Goal: Task Accomplishment & Management: Complete application form

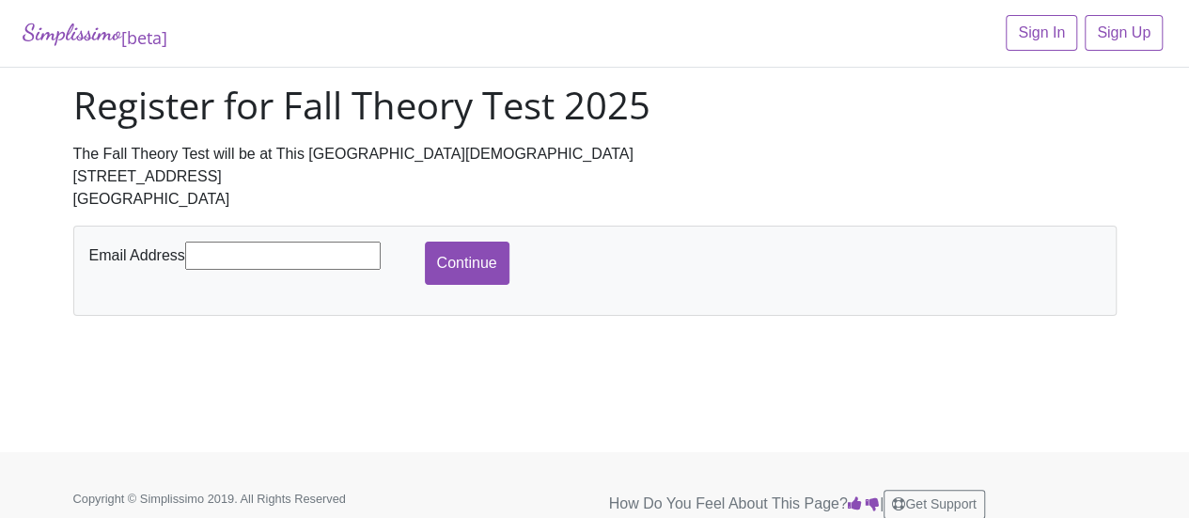
click at [307, 251] on input "text" at bounding box center [282, 256] width 195 height 28
type input "dvehon12@gmail.com"
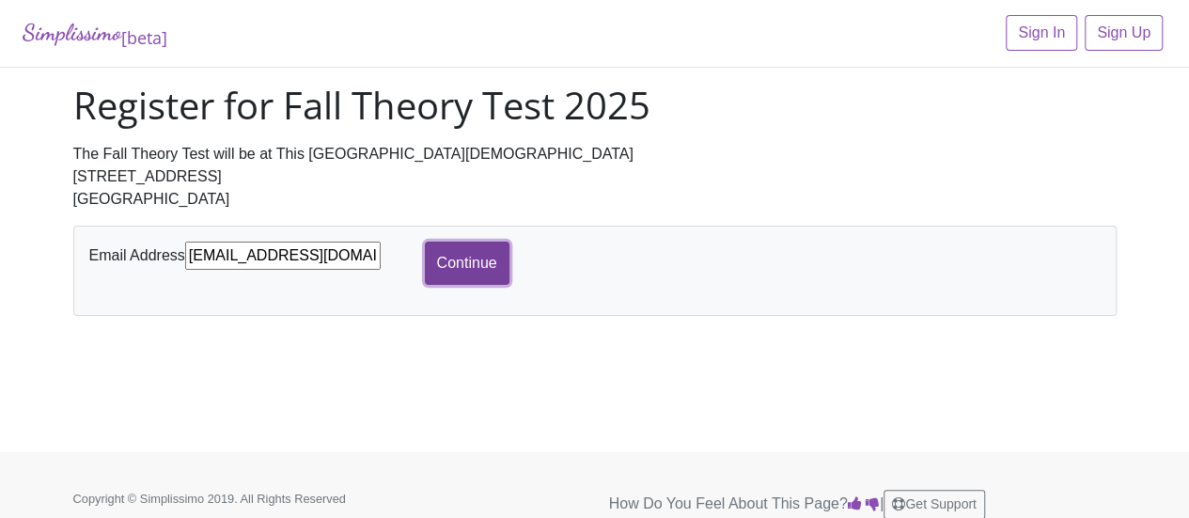
click at [457, 257] on input "Continue" at bounding box center [467, 263] width 85 height 43
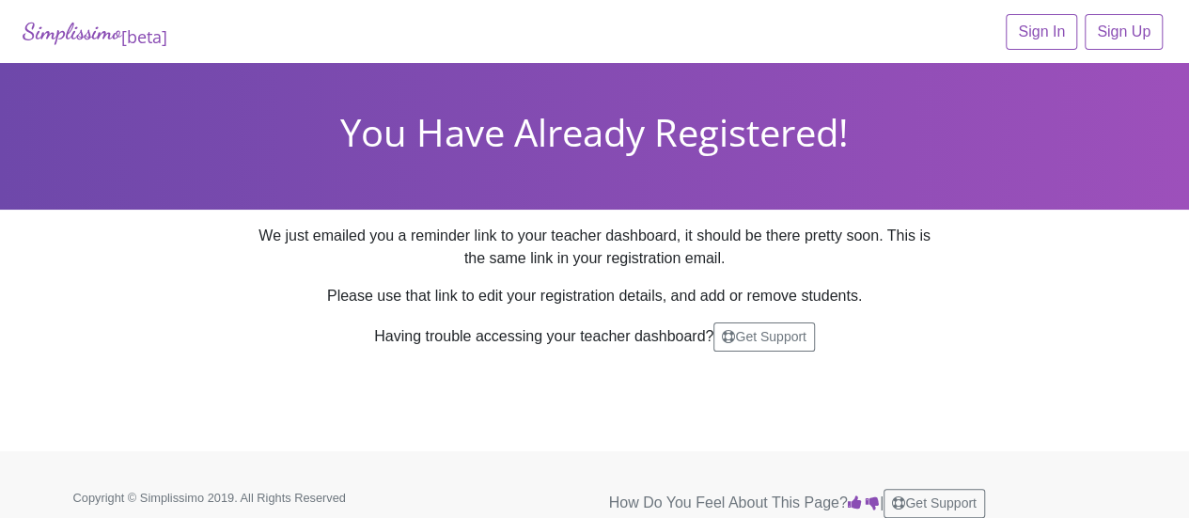
scroll to position [15, 0]
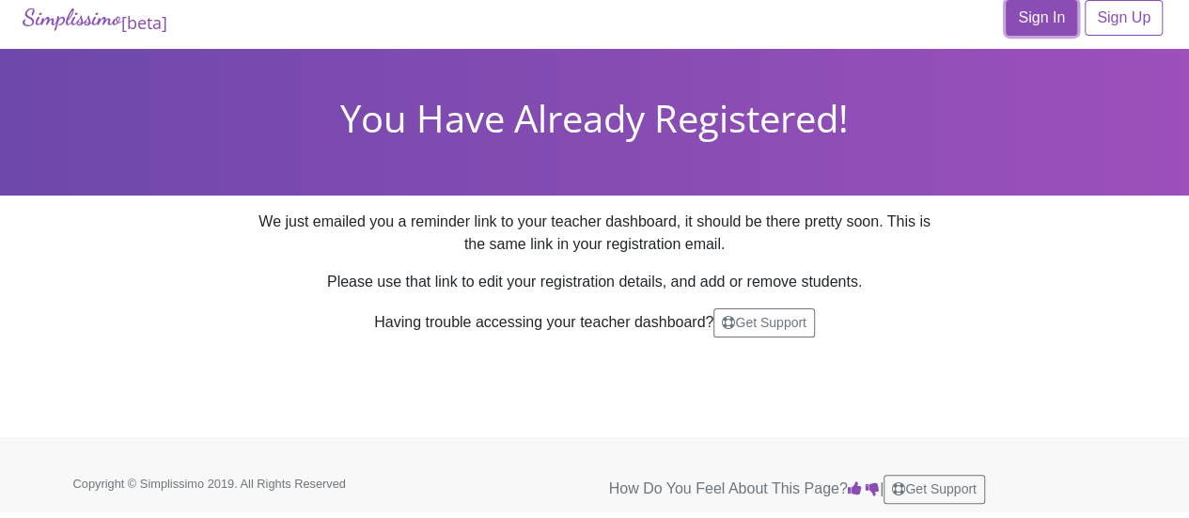
click at [1058, 8] on link "Sign In" at bounding box center [1041, 18] width 71 height 36
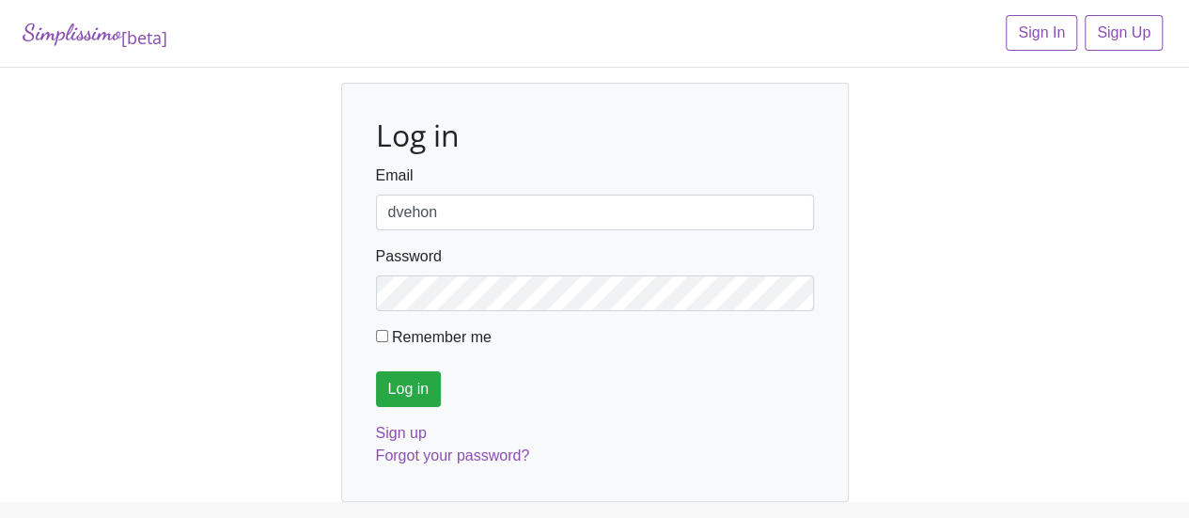
type input "dvehon12@gmail.com"
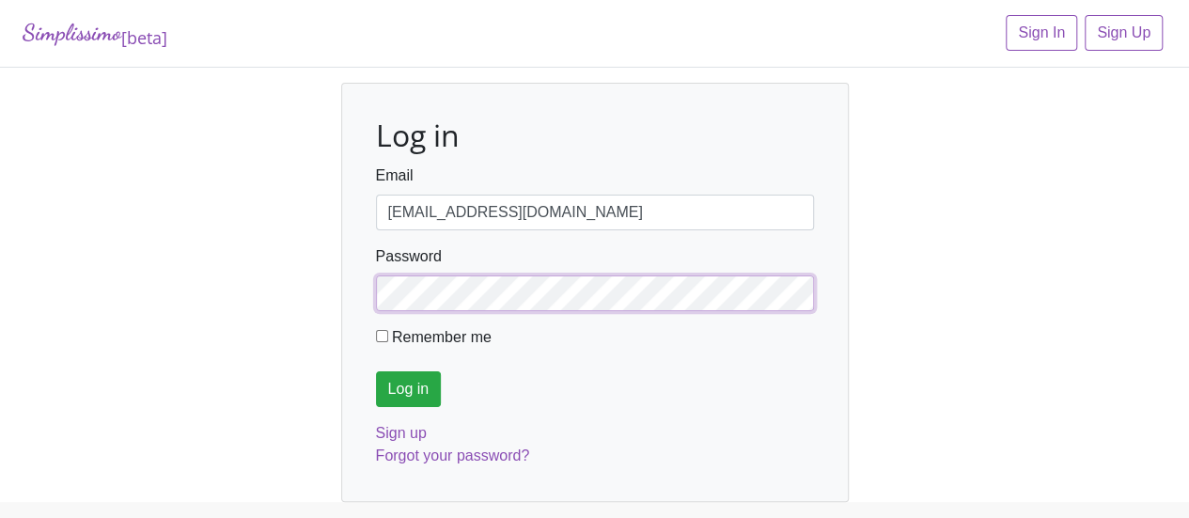
click at [376, 371] on input "Log in" at bounding box center [409, 389] width 66 height 36
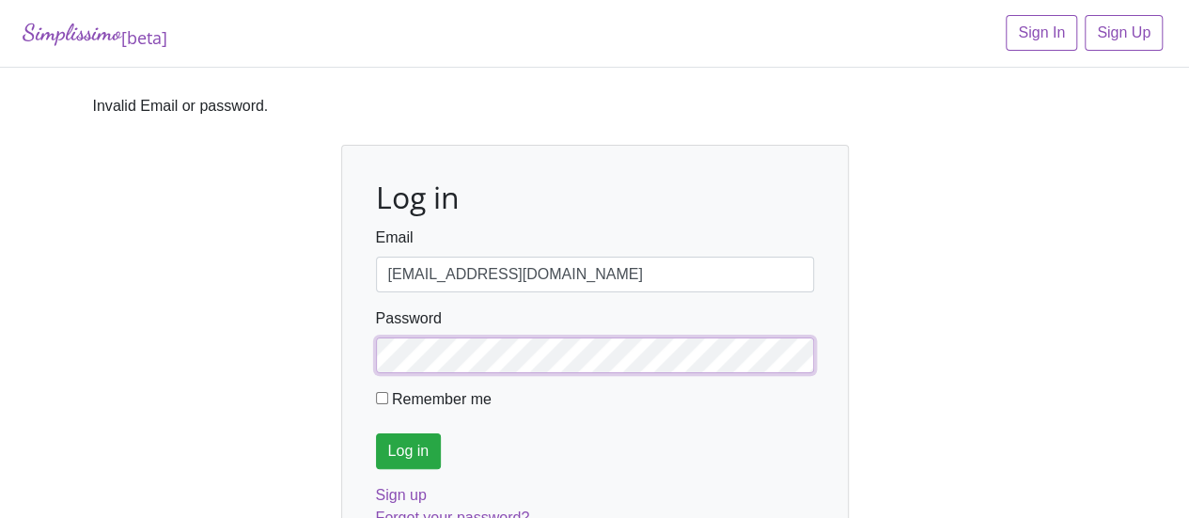
click at [376, 433] on input "Log in" at bounding box center [409, 451] width 66 height 36
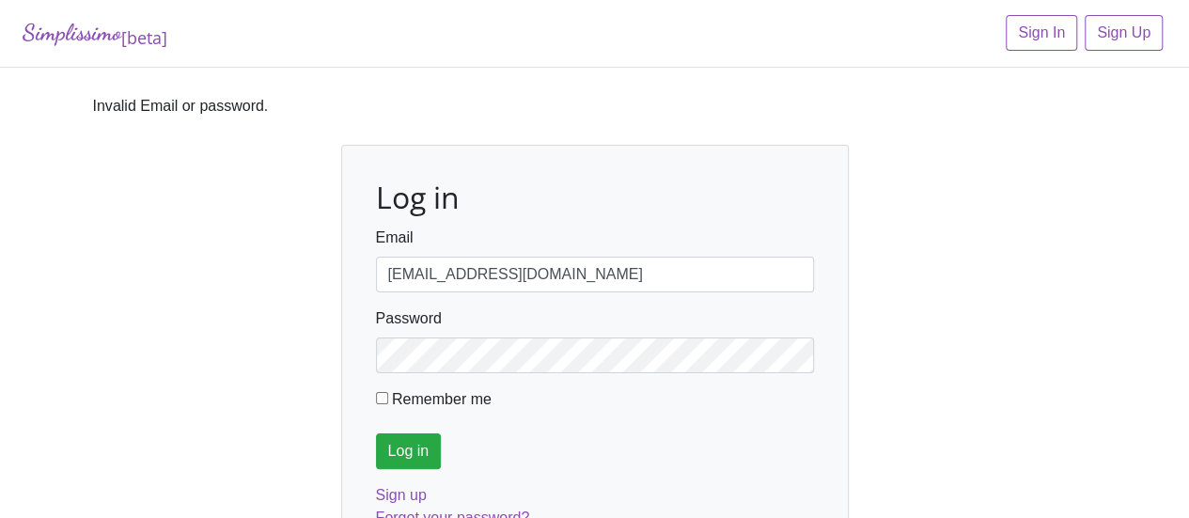
click at [380, 401] on input "Remember me" at bounding box center [382, 398] width 12 height 12
checkbox input "true"
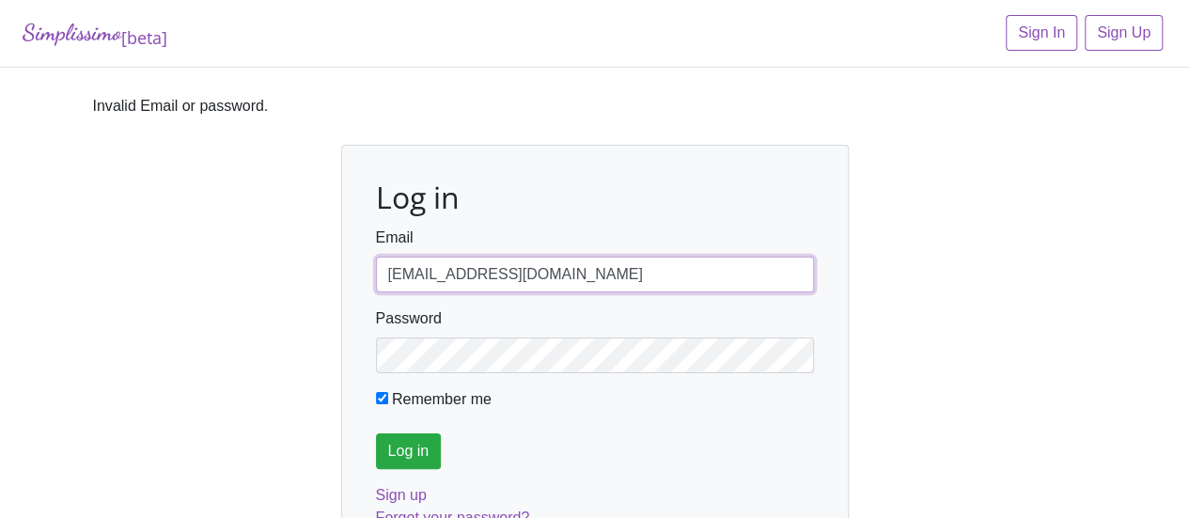
click at [545, 272] on input "[EMAIL_ADDRESS][DOMAIN_NAME]" at bounding box center [595, 275] width 438 height 36
click at [545, 272] on input "dvehon12@gmail.com" at bounding box center [595, 275] width 438 height 36
type input "[PERSON_NAME][EMAIL_ADDRESS][DOMAIN_NAME]"
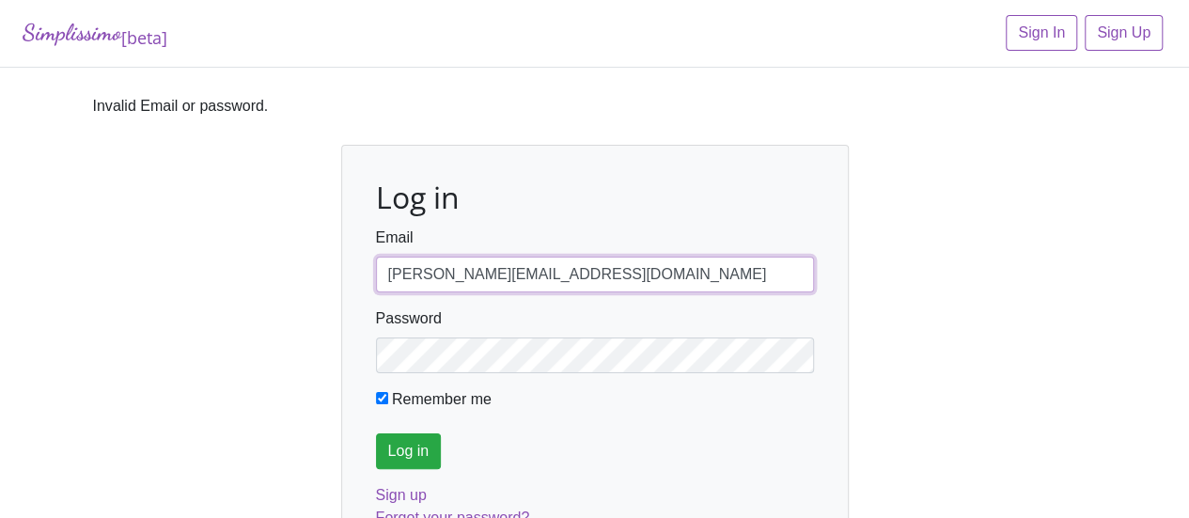
click at [376, 433] on input "Log in" at bounding box center [409, 451] width 66 height 36
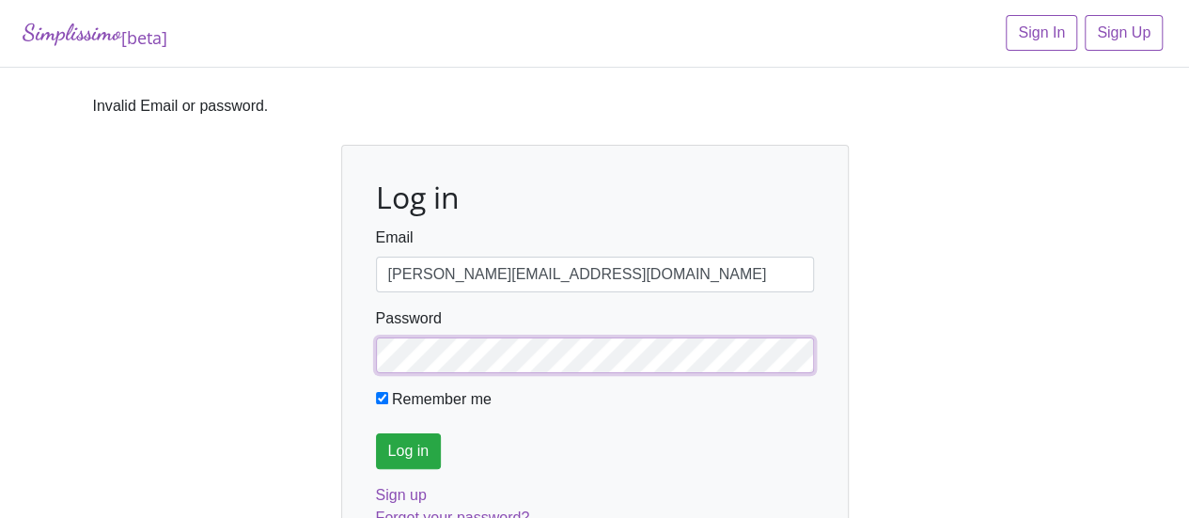
click at [376, 433] on input "Log in" at bounding box center [409, 451] width 66 height 36
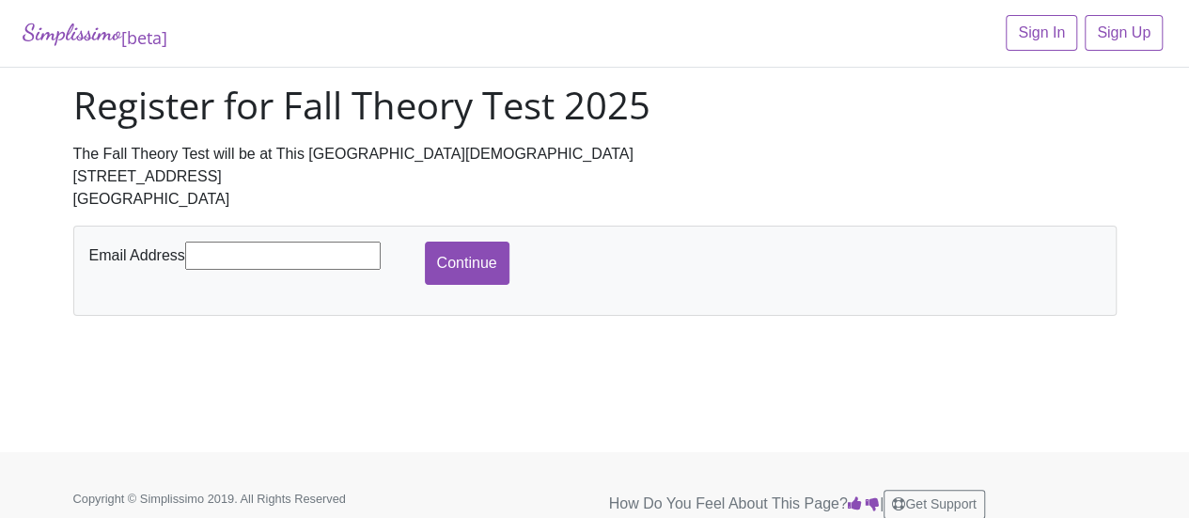
click at [307, 255] on input "text" at bounding box center [282, 256] width 195 height 28
type input "[EMAIL_ADDRESS][DOMAIN_NAME]"
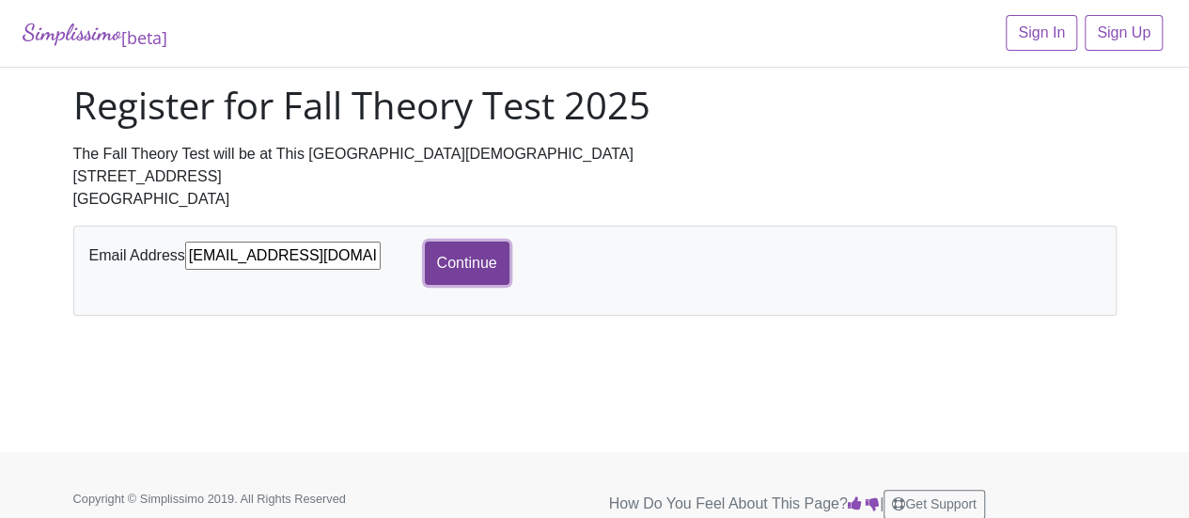
click at [469, 268] on input "Continue" at bounding box center [467, 263] width 85 height 43
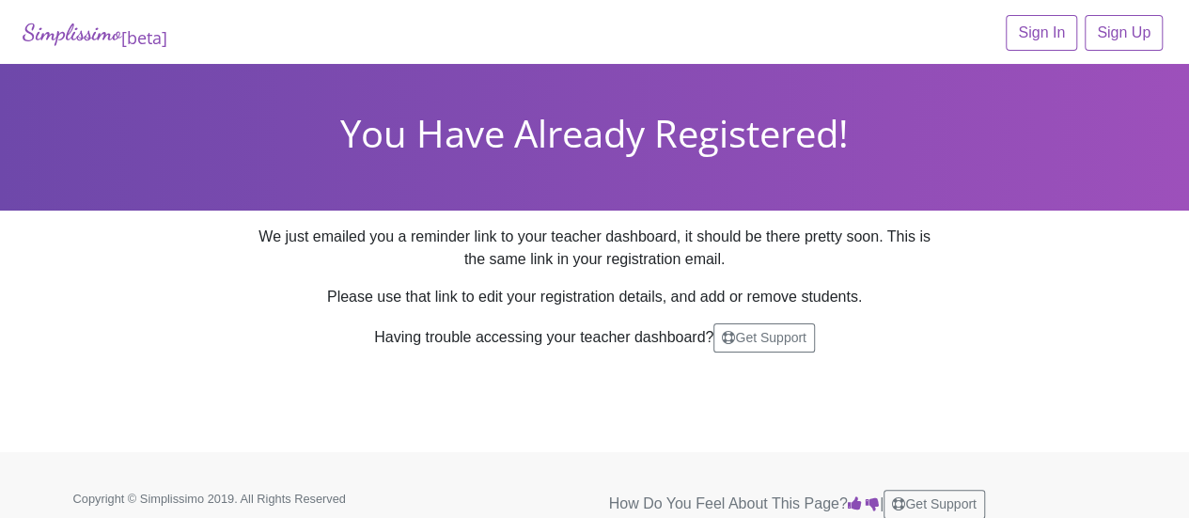
scroll to position [15, 0]
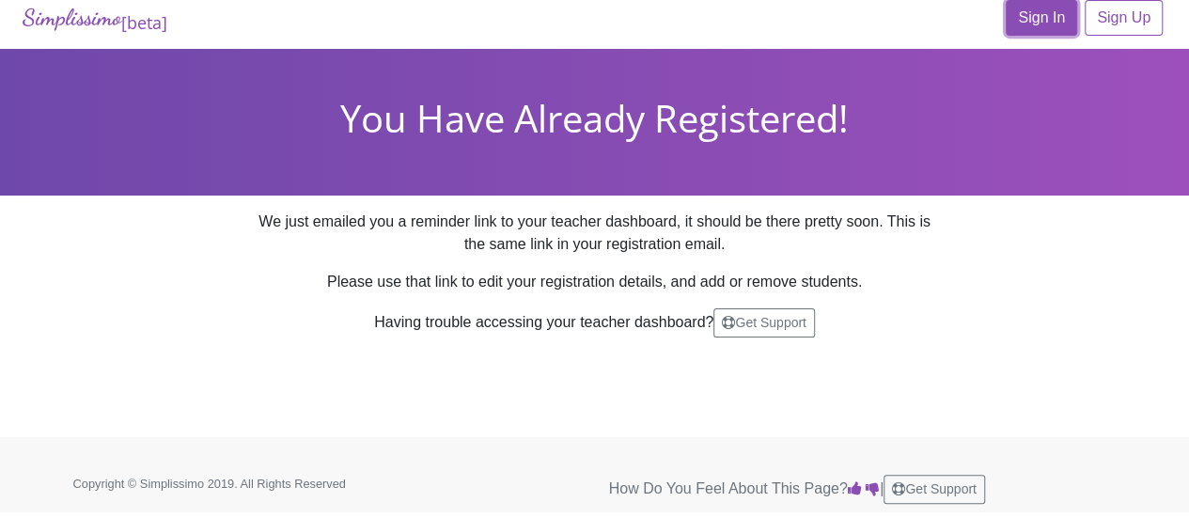
click at [1038, 13] on link "Sign In" at bounding box center [1041, 18] width 71 height 36
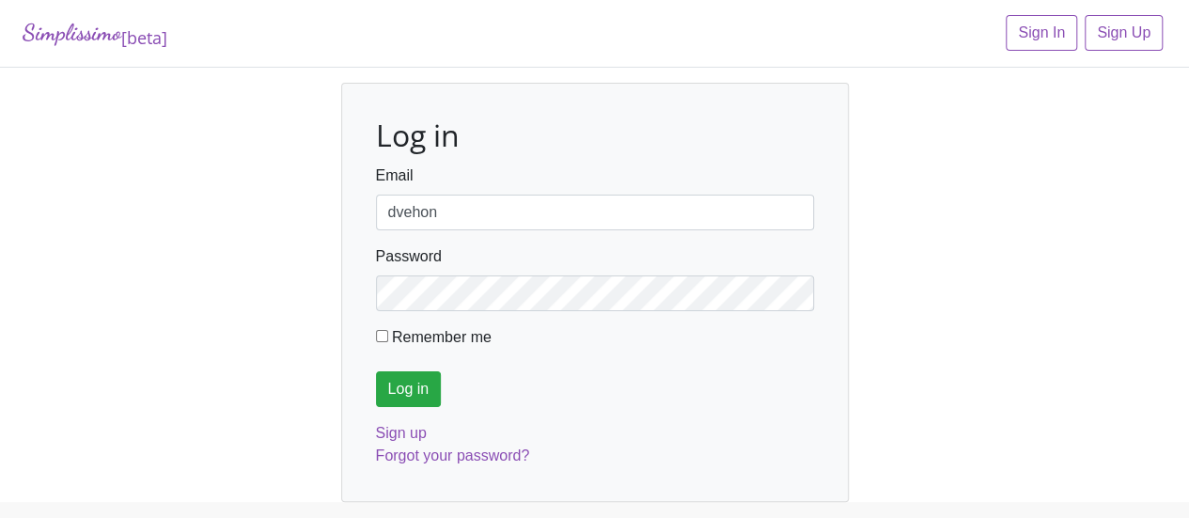
type input "[EMAIL_ADDRESS][DOMAIN_NAME]"
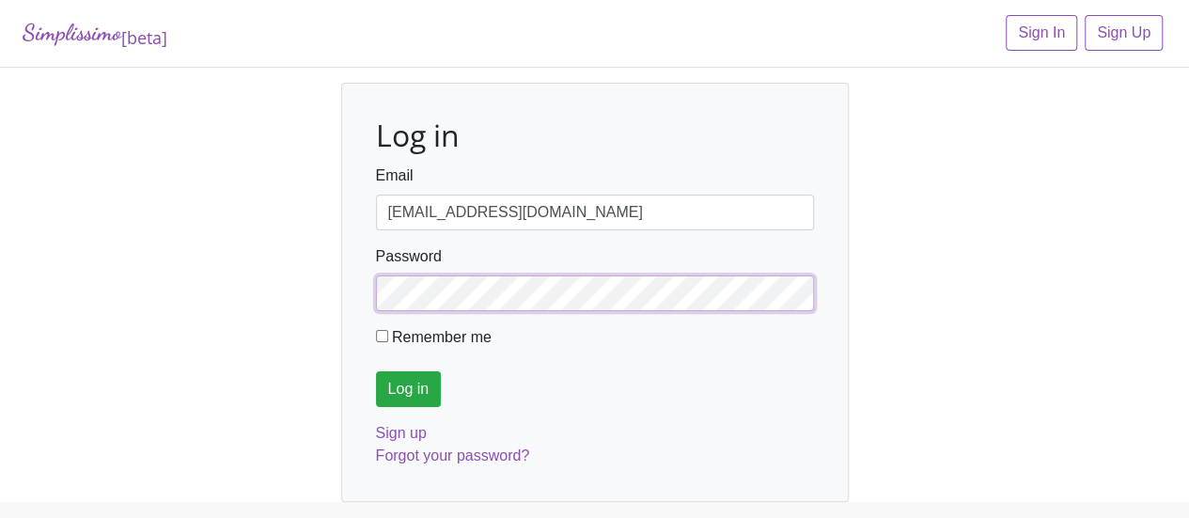
click at [376, 371] on input "Log in" at bounding box center [409, 389] width 66 height 36
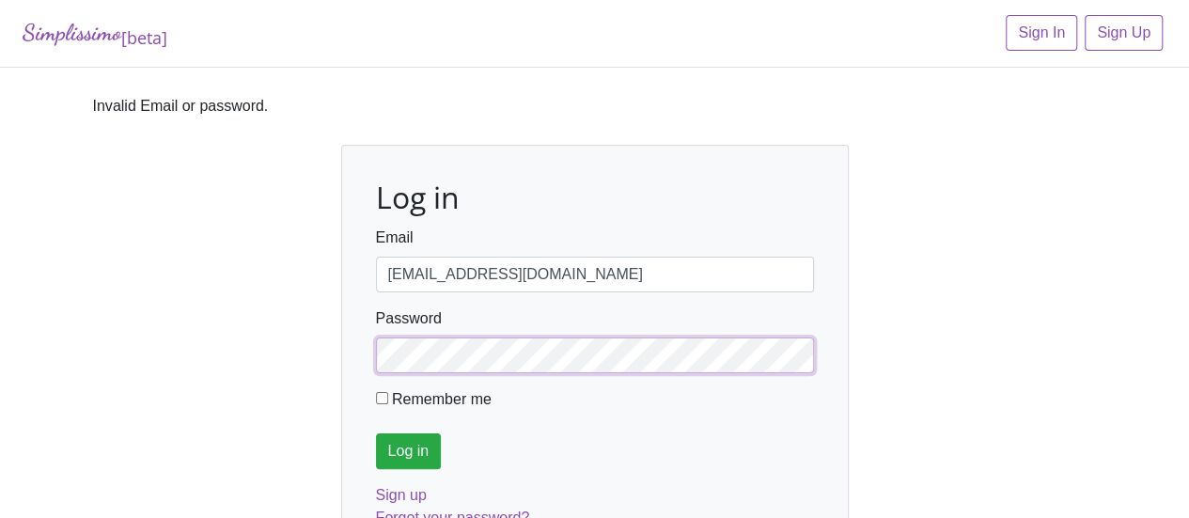
click at [376, 433] on input "Log in" at bounding box center [409, 451] width 66 height 36
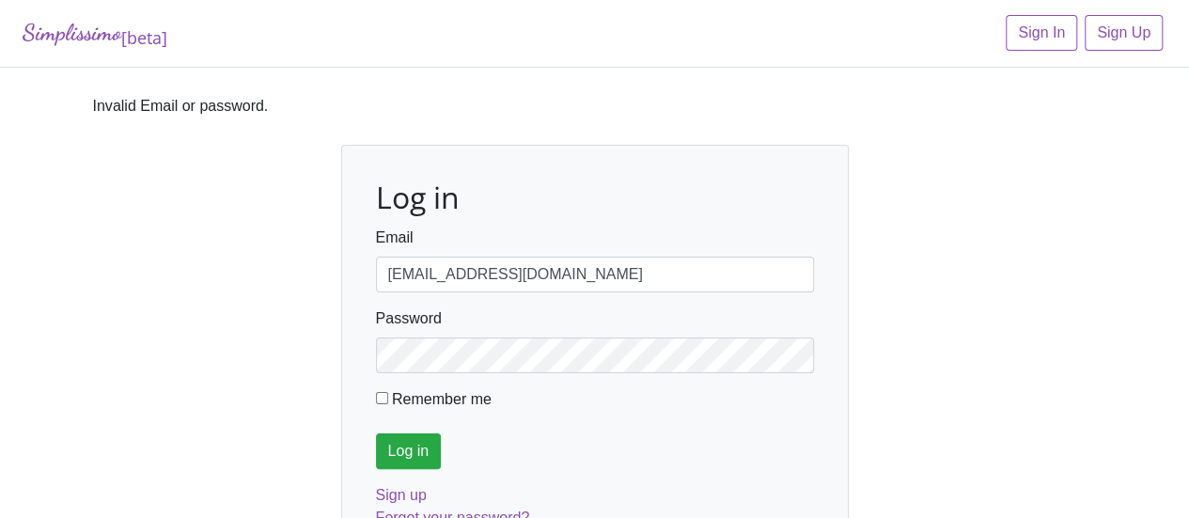
type input "chourchdvehon12@gmail.com"
click at [405, 448] on input "Log in" at bounding box center [409, 451] width 66 height 36
click at [379, 401] on input "Remember me" at bounding box center [382, 398] width 12 height 12
checkbox input "true"
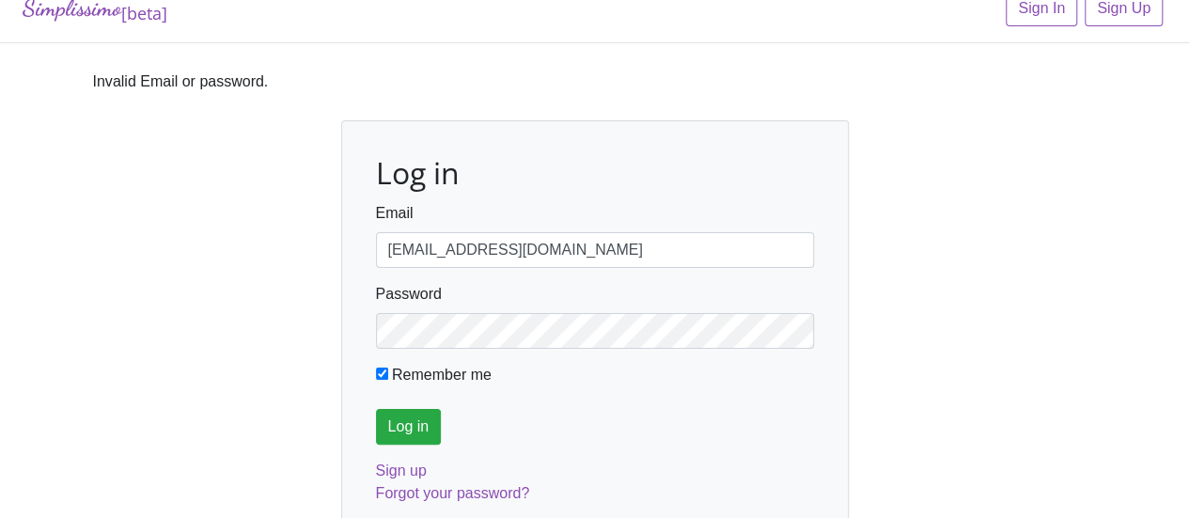
scroll to position [26, 0]
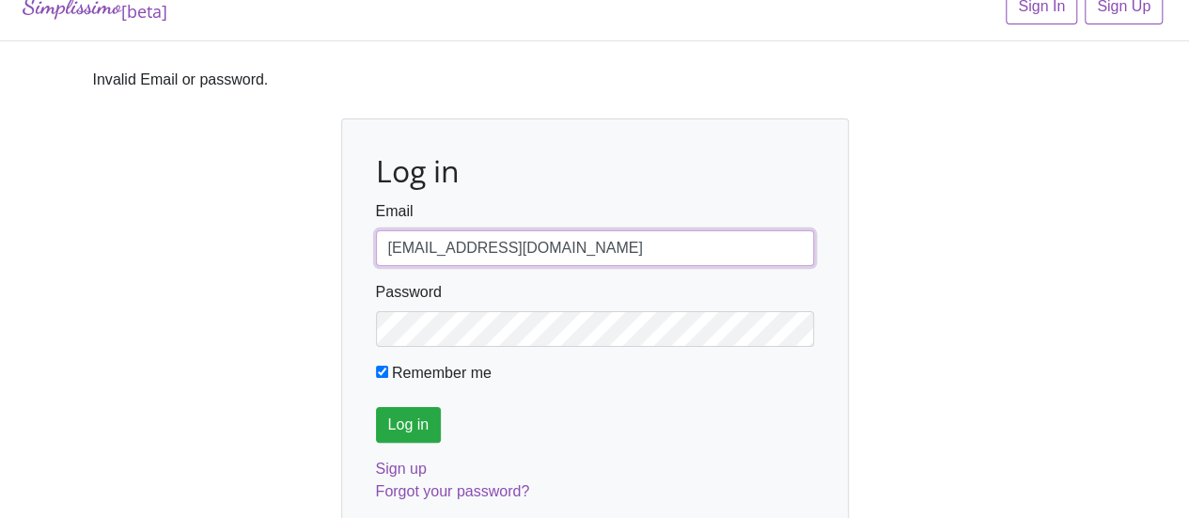
click at [440, 251] on input "chourchdvehon12@gmail.com" at bounding box center [595, 248] width 438 height 36
type input "[EMAIL_ADDRESS][DOMAIN_NAME]"
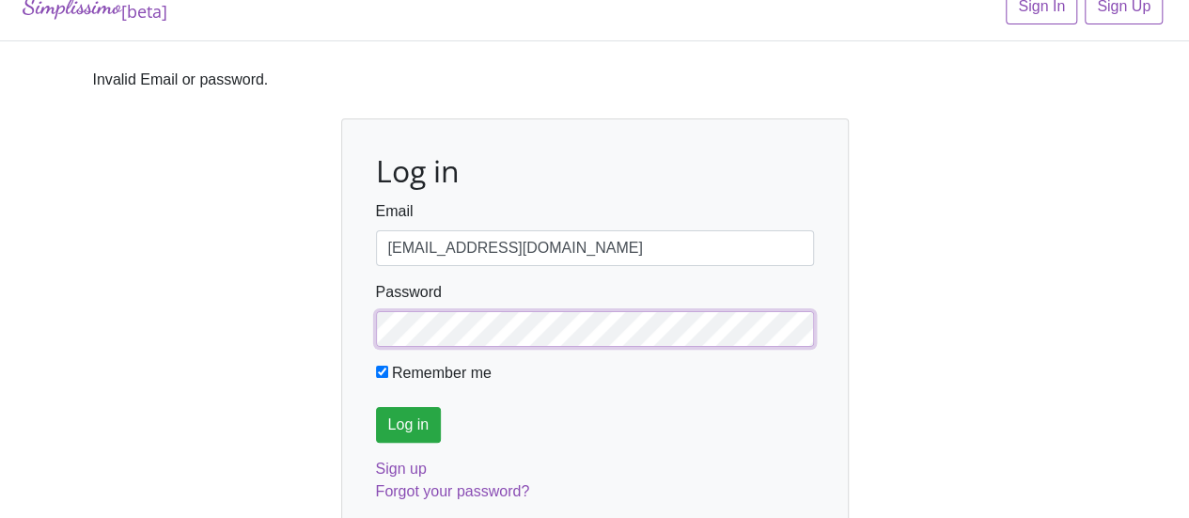
click at [376, 407] on input "Log in" at bounding box center [409, 425] width 66 height 36
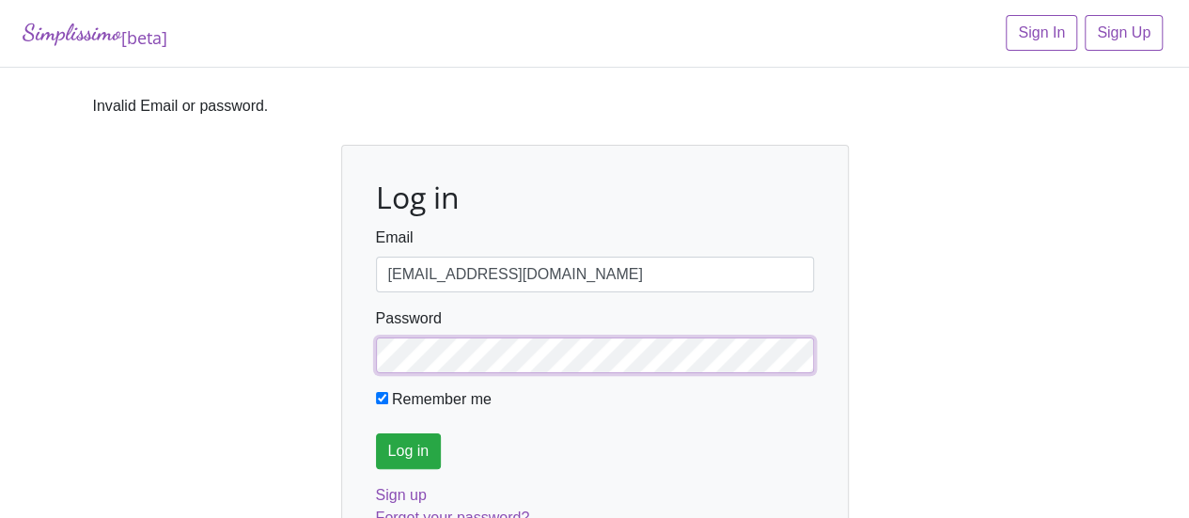
click at [376, 433] on input "Log in" at bounding box center [409, 451] width 66 height 36
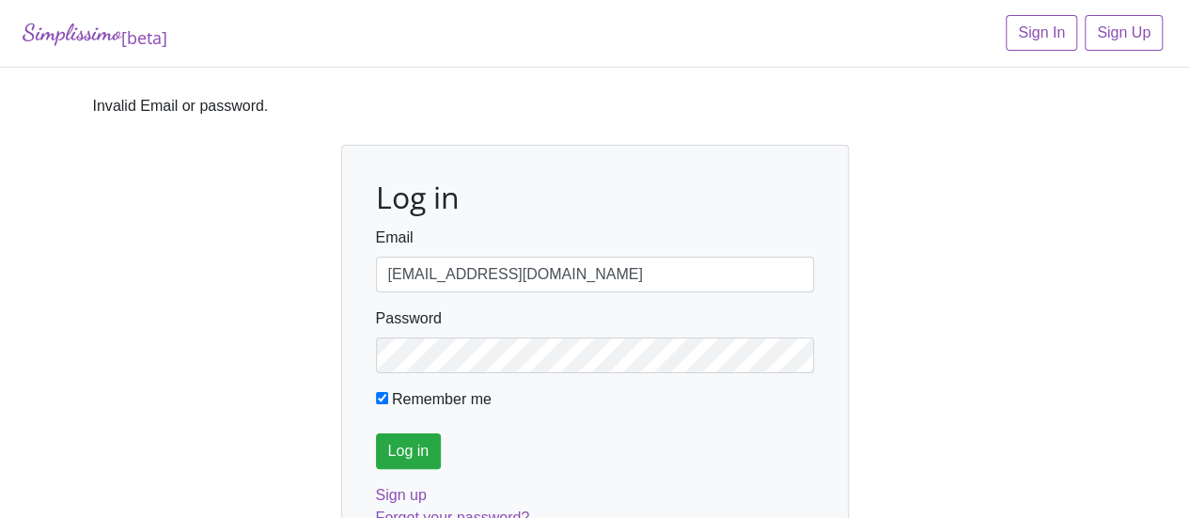
click at [556, 275] on input "[EMAIL_ADDRESS][DOMAIN_NAME]" at bounding box center [595, 275] width 438 height 36
click at [429, 452] on input "Log in" at bounding box center [409, 451] width 66 height 36
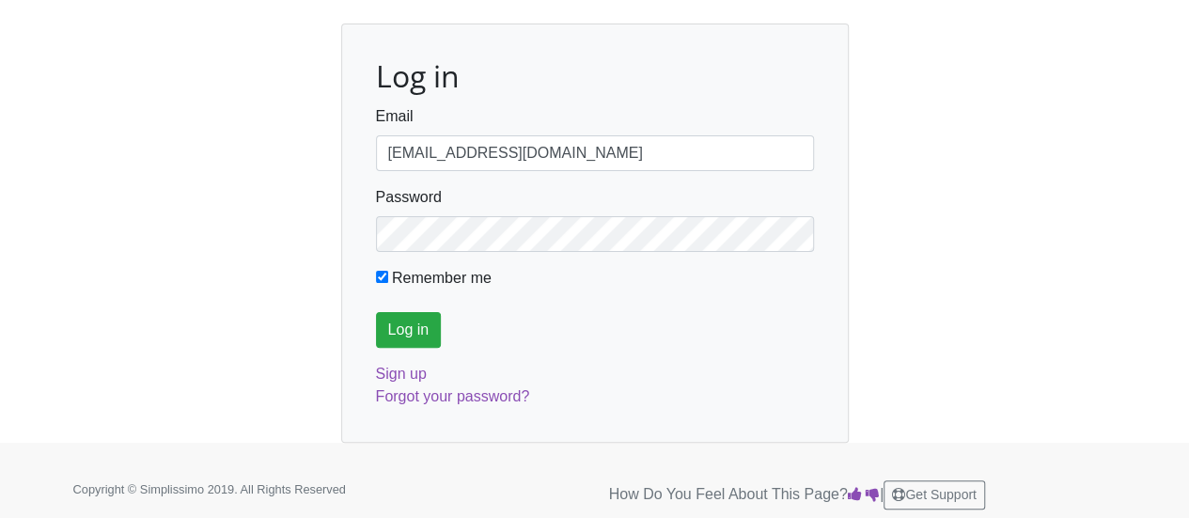
scroll to position [122, 0]
click at [473, 388] on link "Forgot your password?" at bounding box center [453, 395] width 154 height 16
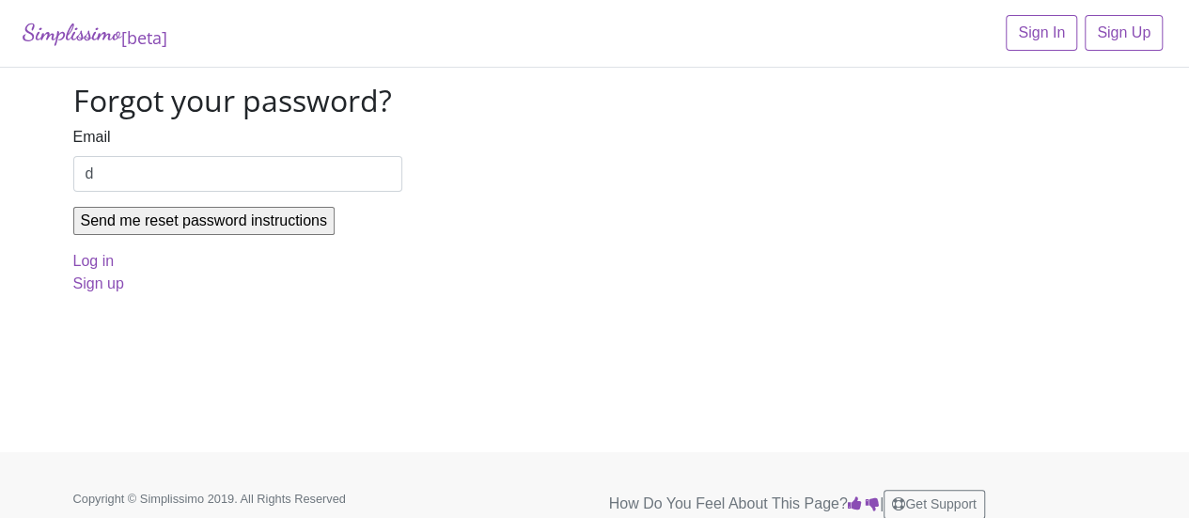
type input "[EMAIL_ADDRESS][DOMAIN_NAME]"
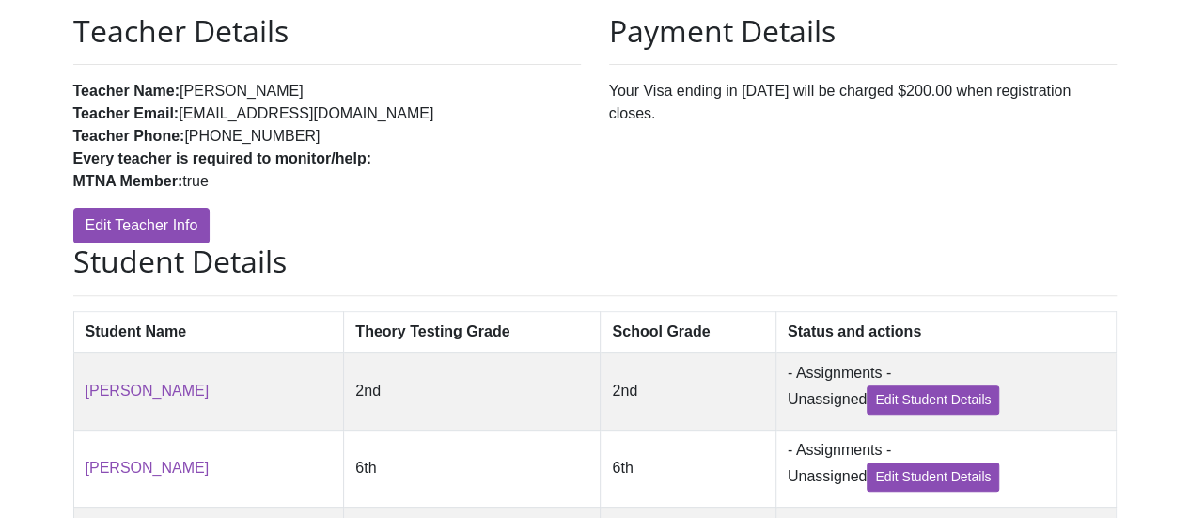
scroll to position [183, 0]
